Goal: Navigation & Orientation: Go to known website

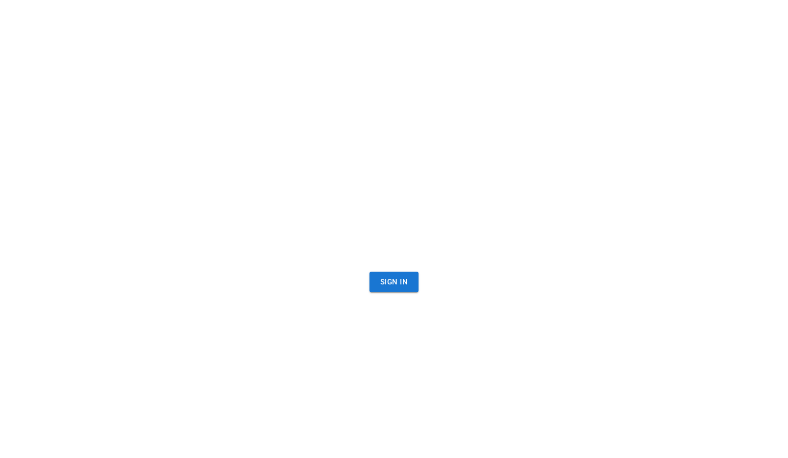
click at [363, 85] on div "Sign In" at bounding box center [393, 229] width 271 height 458
click at [49, 95] on div "Sign In" at bounding box center [394, 229] width 788 height 458
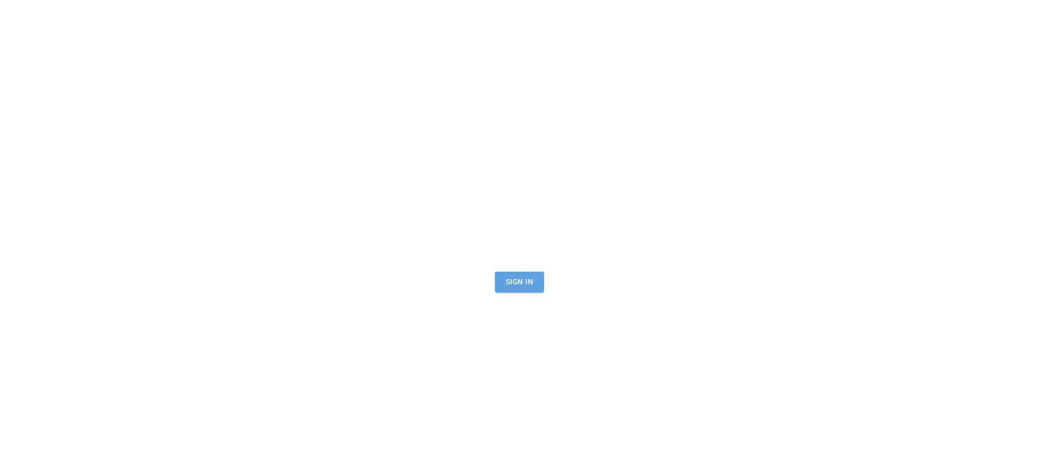
click at [522, 281] on button "Sign In" at bounding box center [519, 282] width 49 height 21
click at [276, 129] on div "Sign In" at bounding box center [519, 229] width 1039 height 458
click at [508, 282] on button "Sign In" at bounding box center [519, 282] width 49 height 21
click at [515, 282] on button "Sign In" at bounding box center [519, 282] width 49 height 21
click at [515, 283] on button "Sign In" at bounding box center [519, 282] width 49 height 21
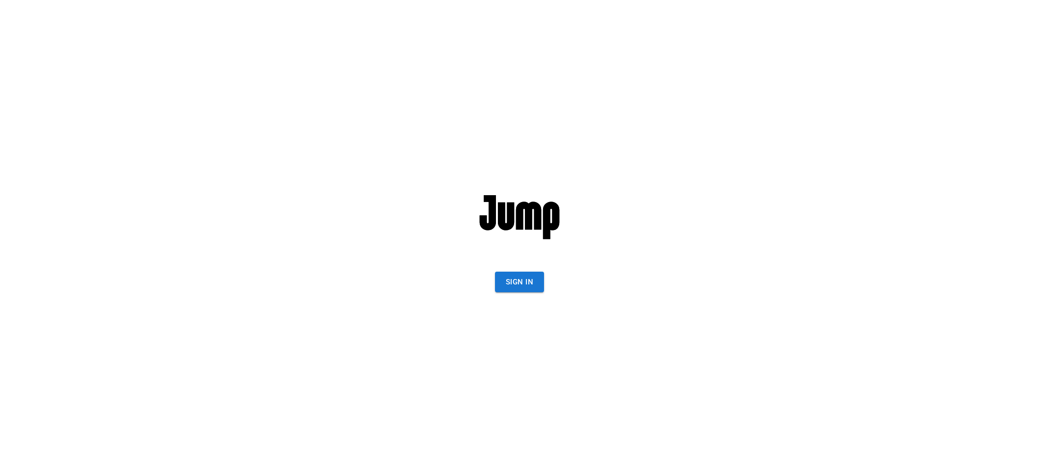
click at [520, 283] on button "Sign In" at bounding box center [519, 282] width 49 height 21
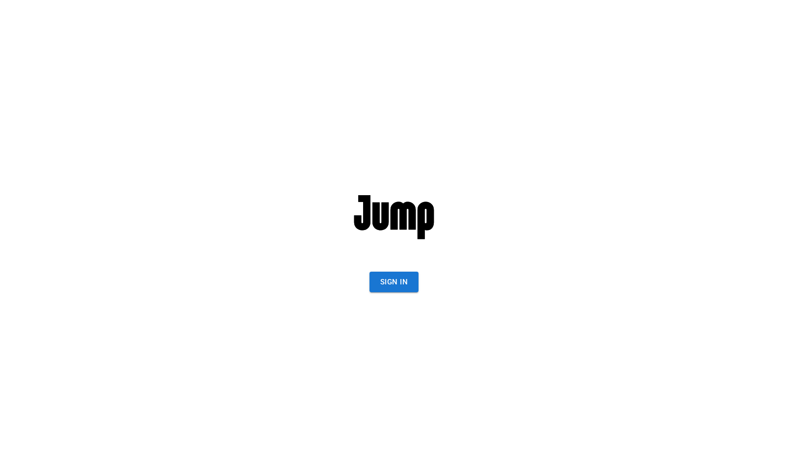
click at [409, 283] on button "Sign In" at bounding box center [393, 282] width 49 height 21
